Goal: Task Accomplishment & Management: Manage account settings

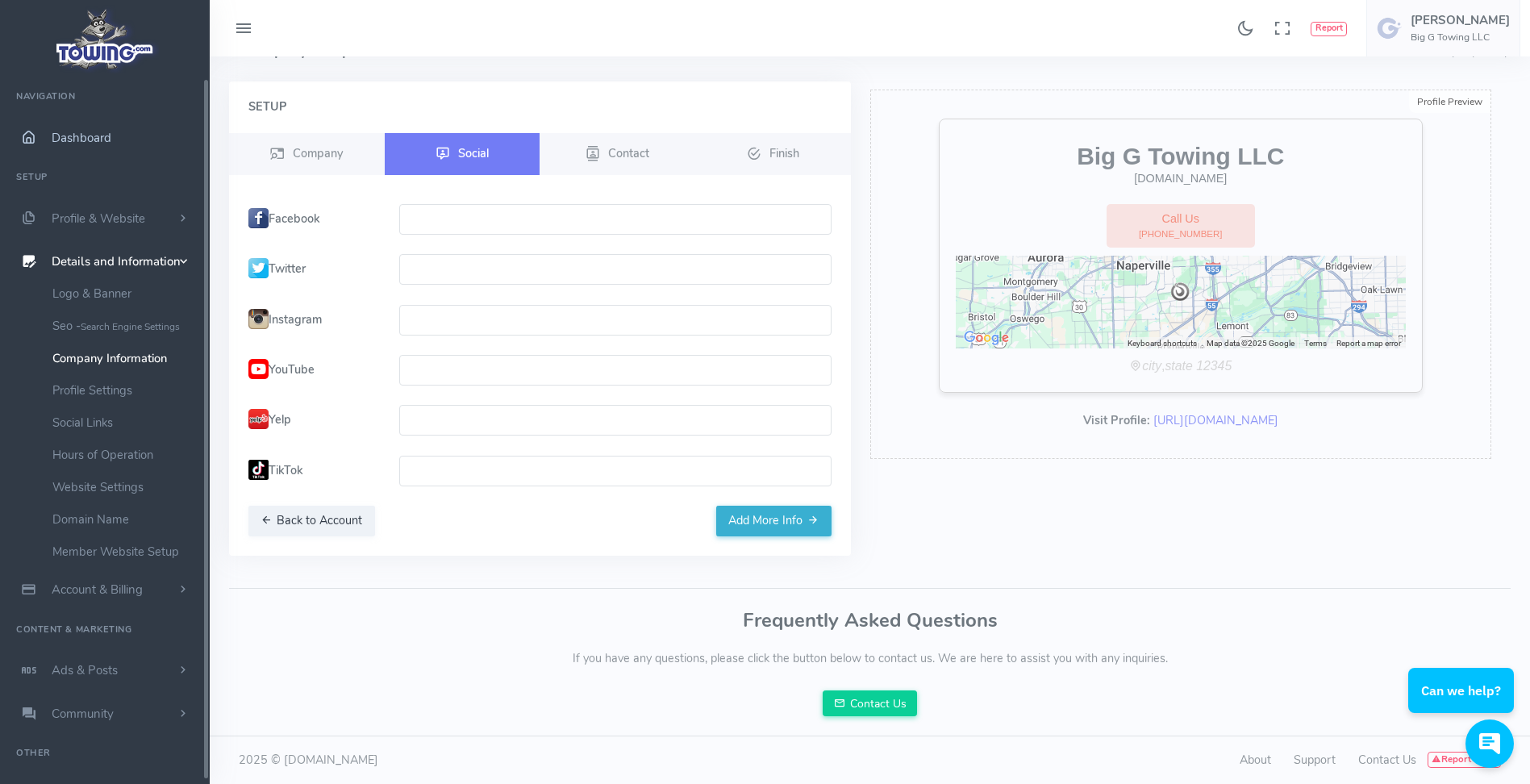
drag, startPoint x: 0, startPoint y: 0, endPoint x: 89, endPoint y: 143, distance: 168.4
click at [89, 143] on span "Dashboard" at bounding box center [81, 138] width 60 height 16
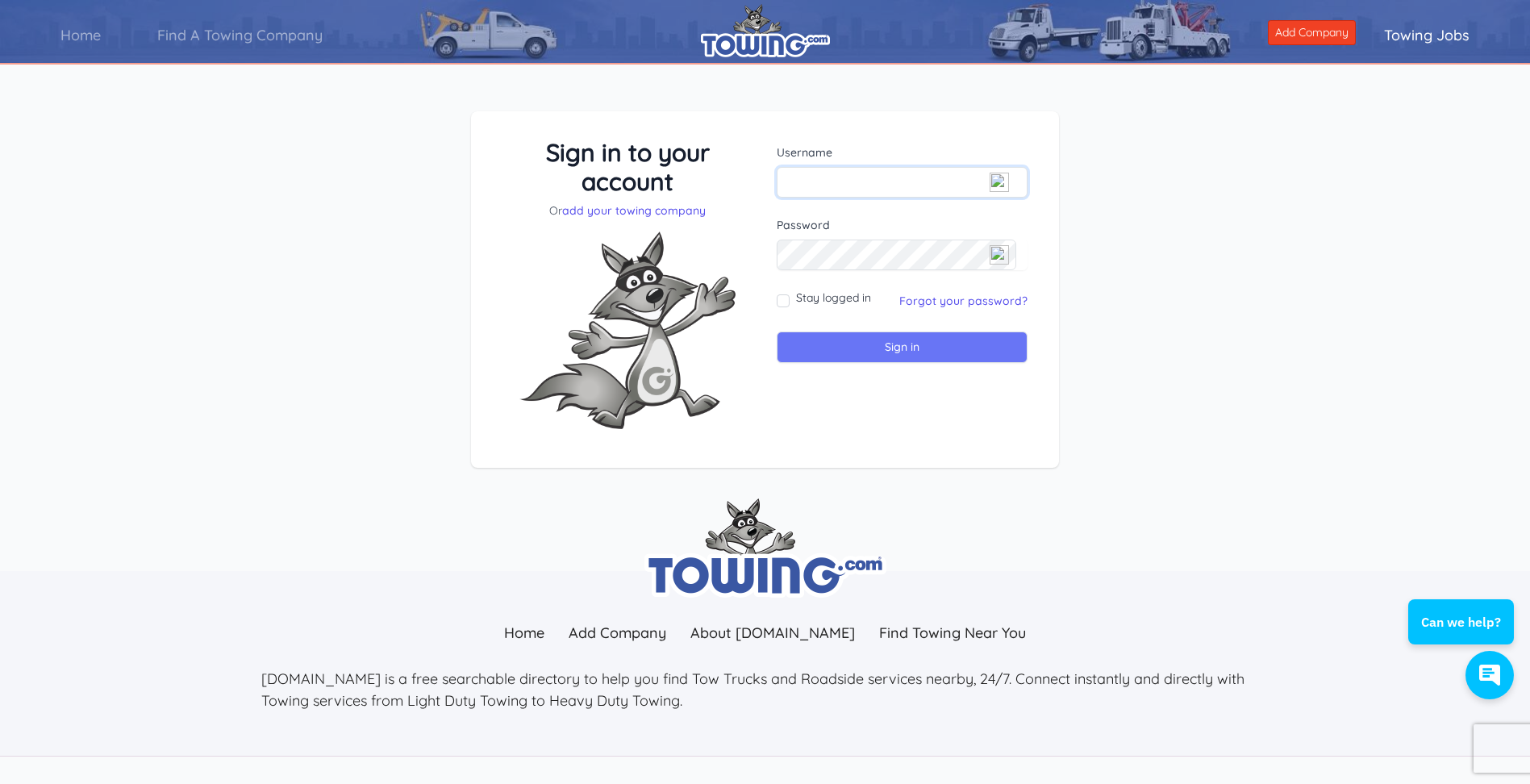
type input "[EMAIL_ADDRESS][DOMAIN_NAME]"
click at [841, 348] on input "Sign in" at bounding box center [902, 347] width 251 height 31
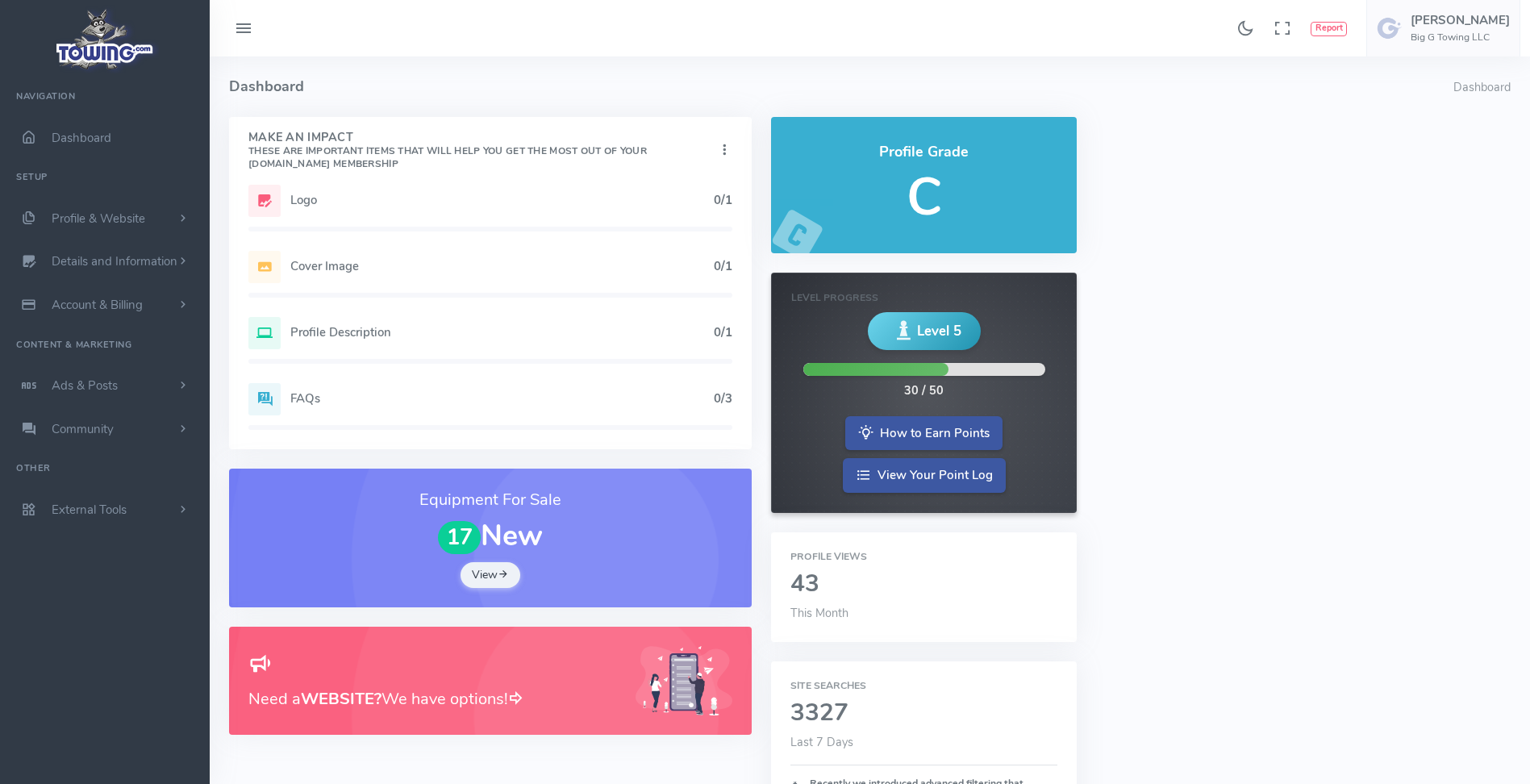
click at [855, 353] on div "Level 5 30 / 50" at bounding box center [924, 356] width 266 height 88
